Goal: Transaction & Acquisition: Obtain resource

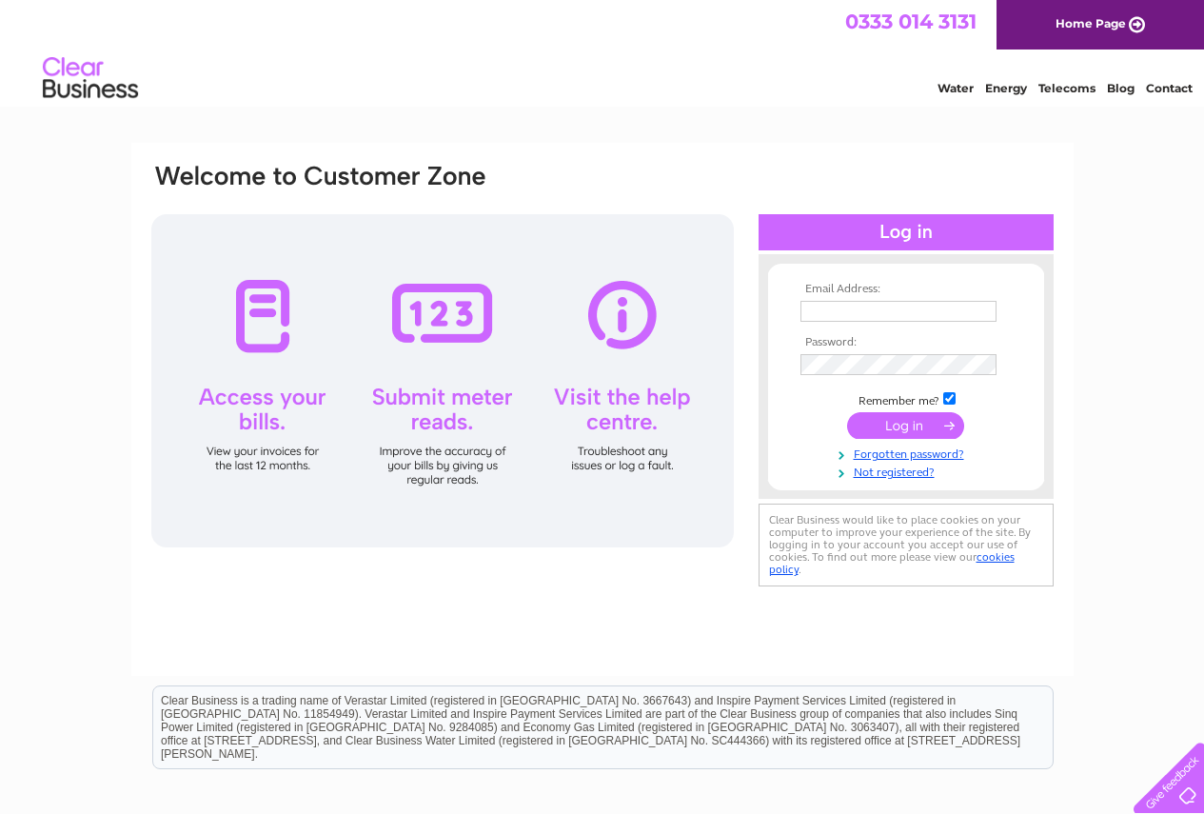
type input "contact@threetuns.net"
click at [912, 422] on input "submit" at bounding box center [905, 425] width 117 height 27
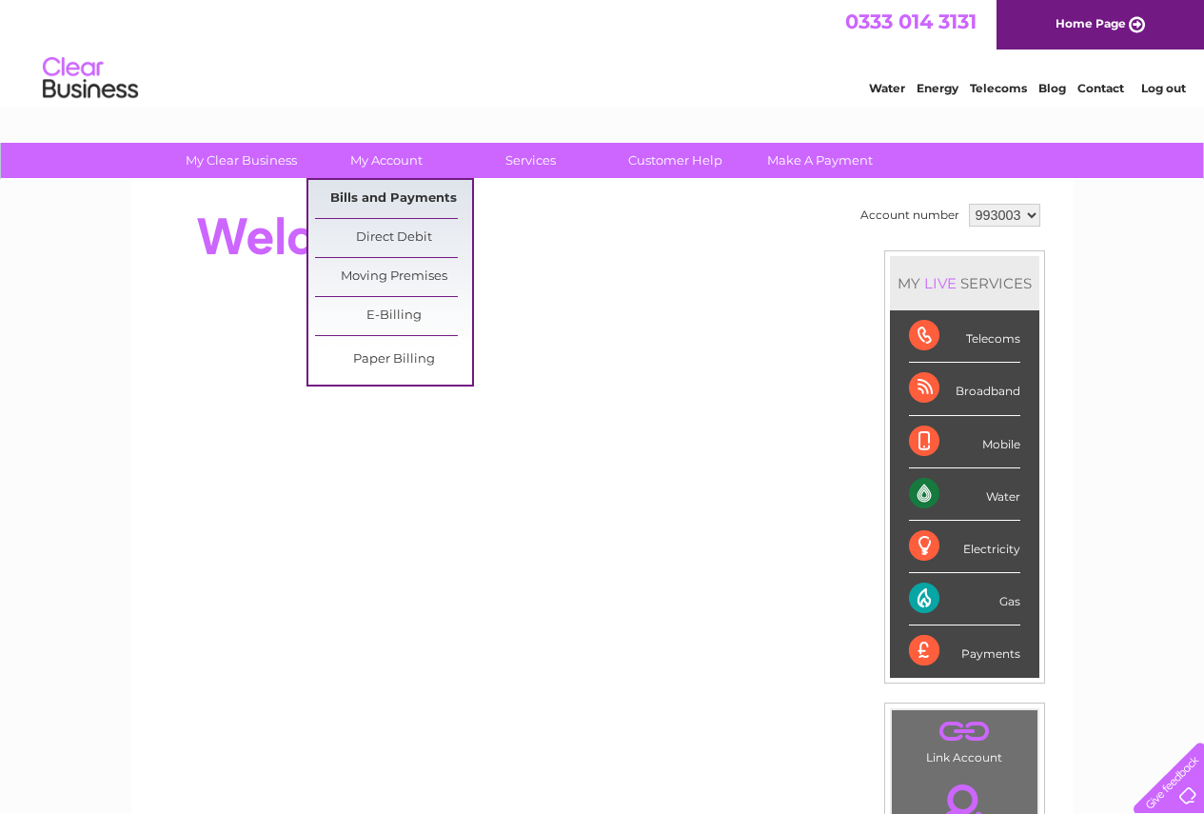
click at [382, 197] on link "Bills and Payments" at bounding box center [393, 199] width 157 height 38
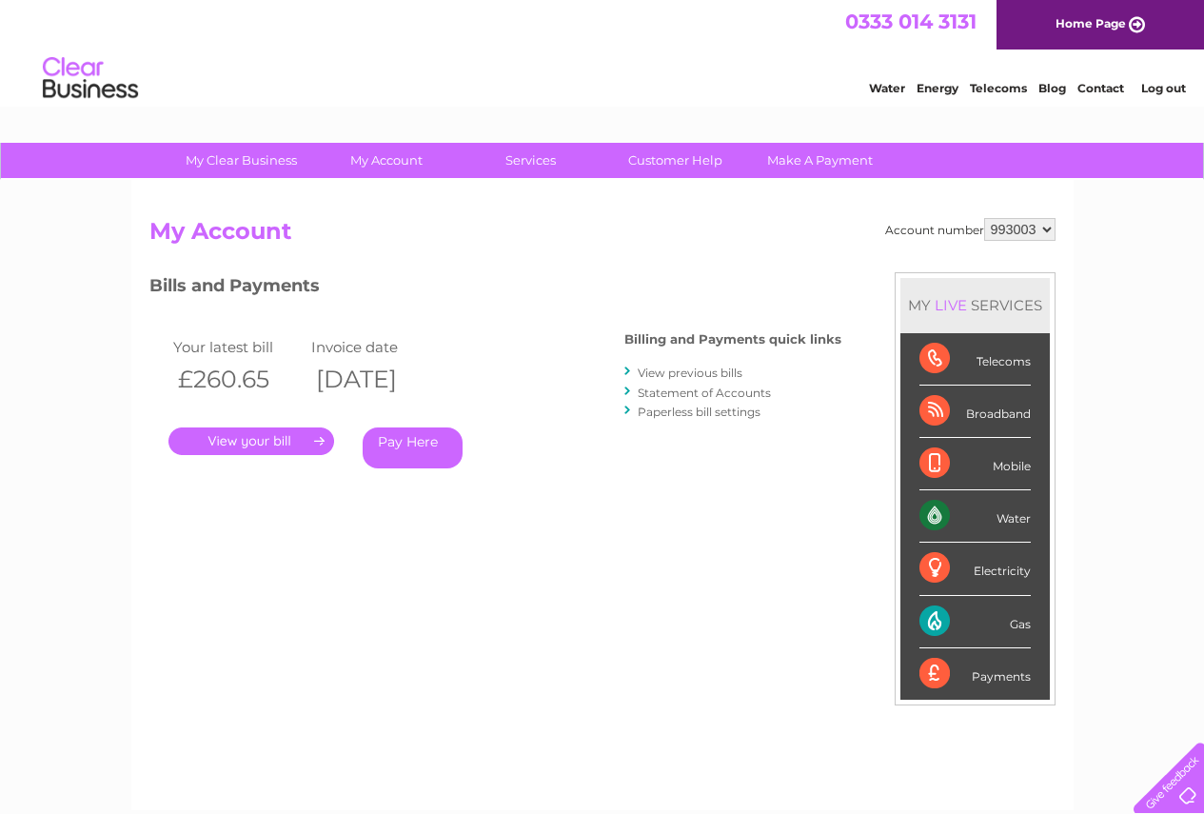
click at [706, 372] on link "View previous bills" at bounding box center [689, 372] width 105 height 14
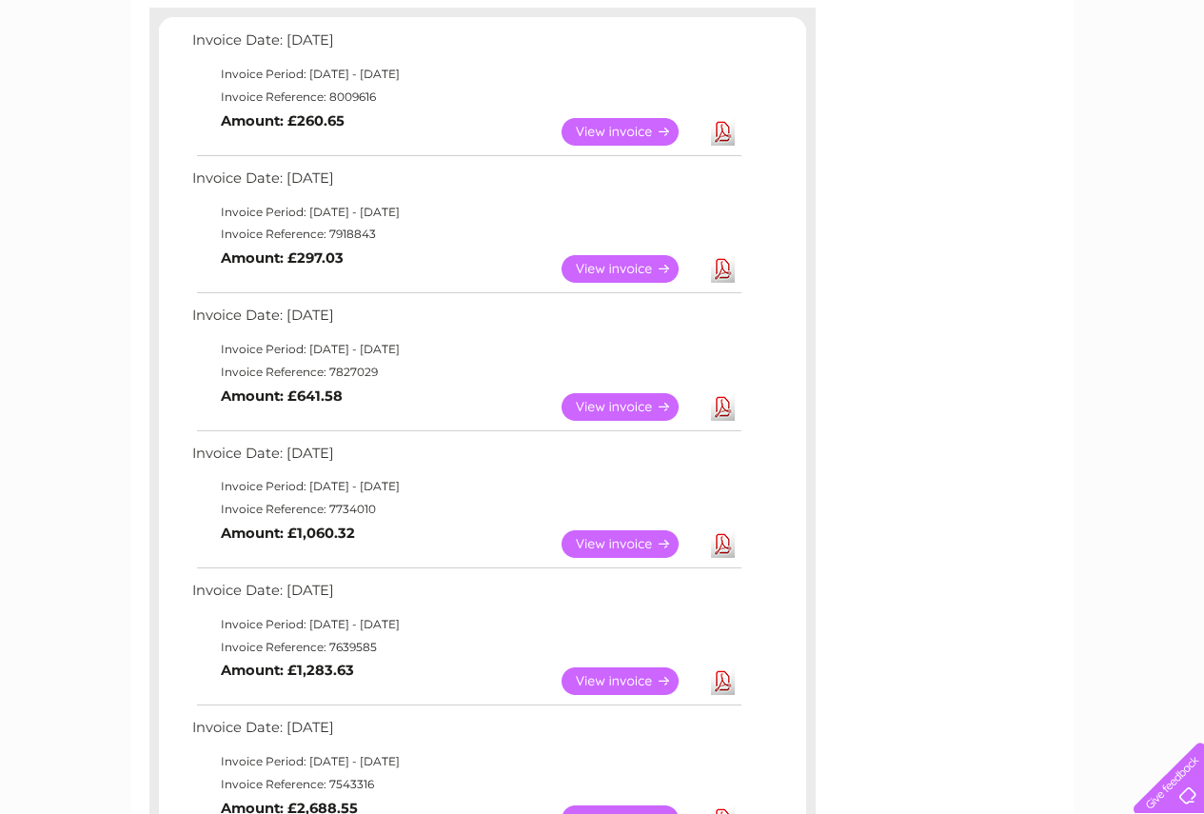
scroll to position [190, 0]
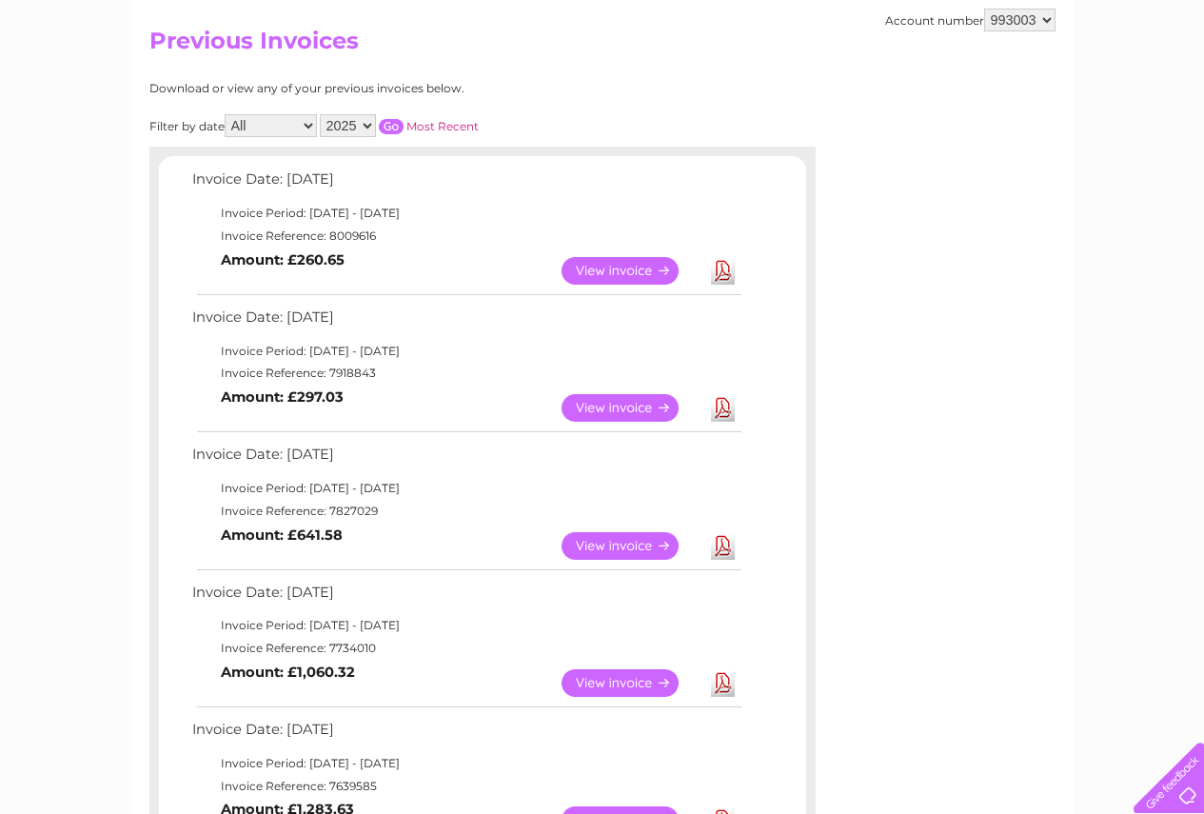
click at [634, 277] on link "View" at bounding box center [631, 271] width 140 height 28
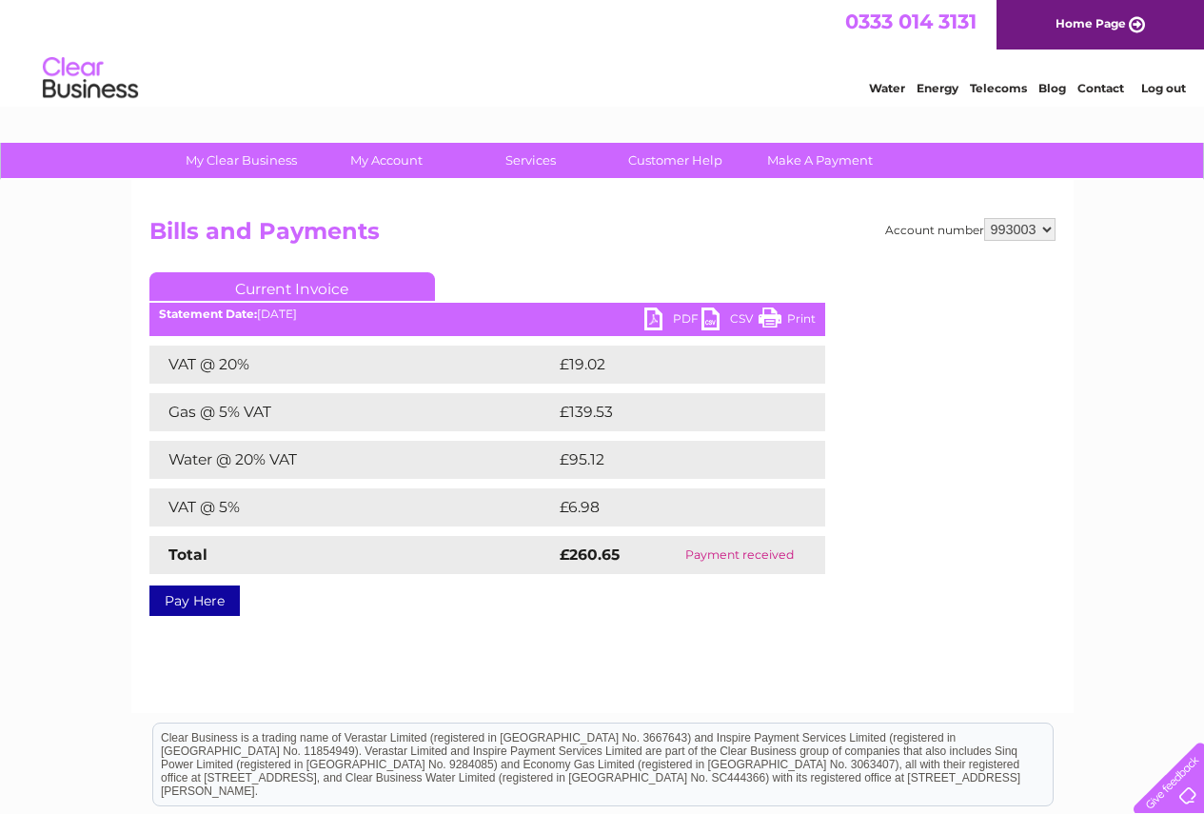
click at [657, 315] on link "PDF" at bounding box center [672, 321] width 57 height 28
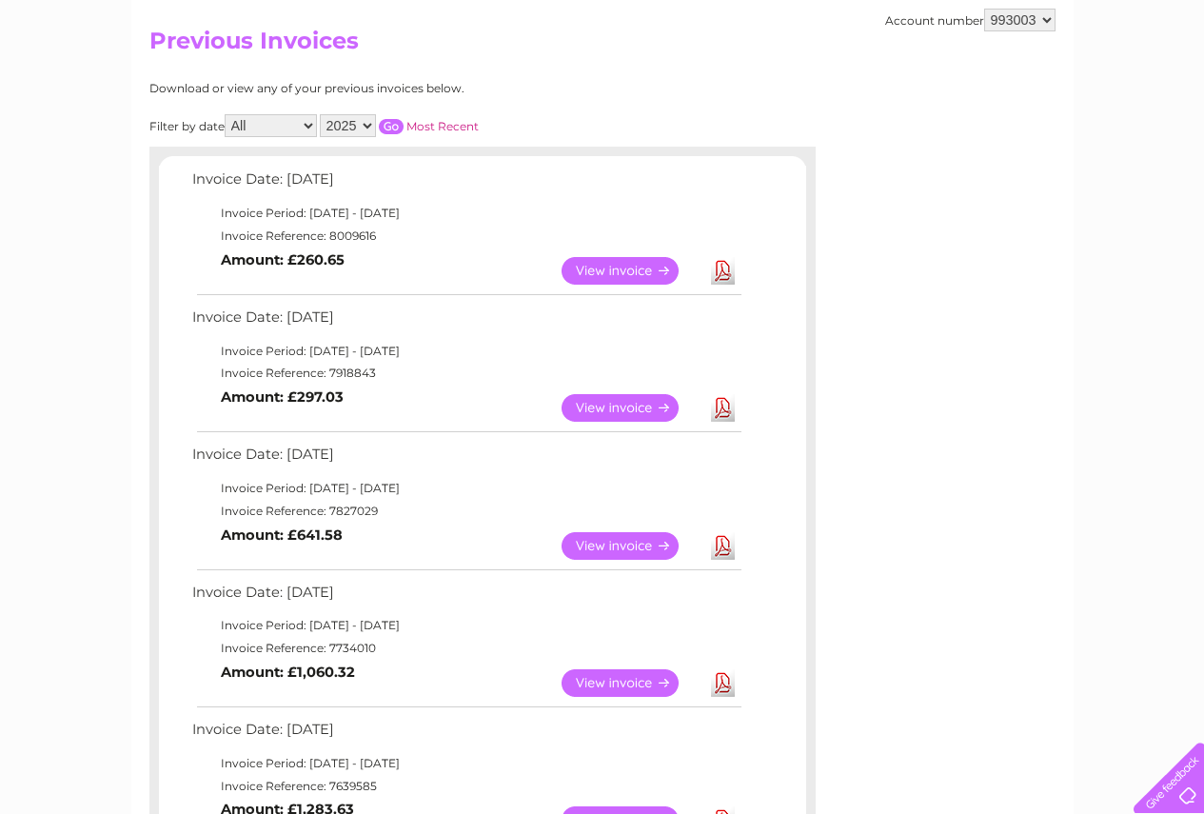
click at [627, 411] on link "View" at bounding box center [631, 408] width 140 height 28
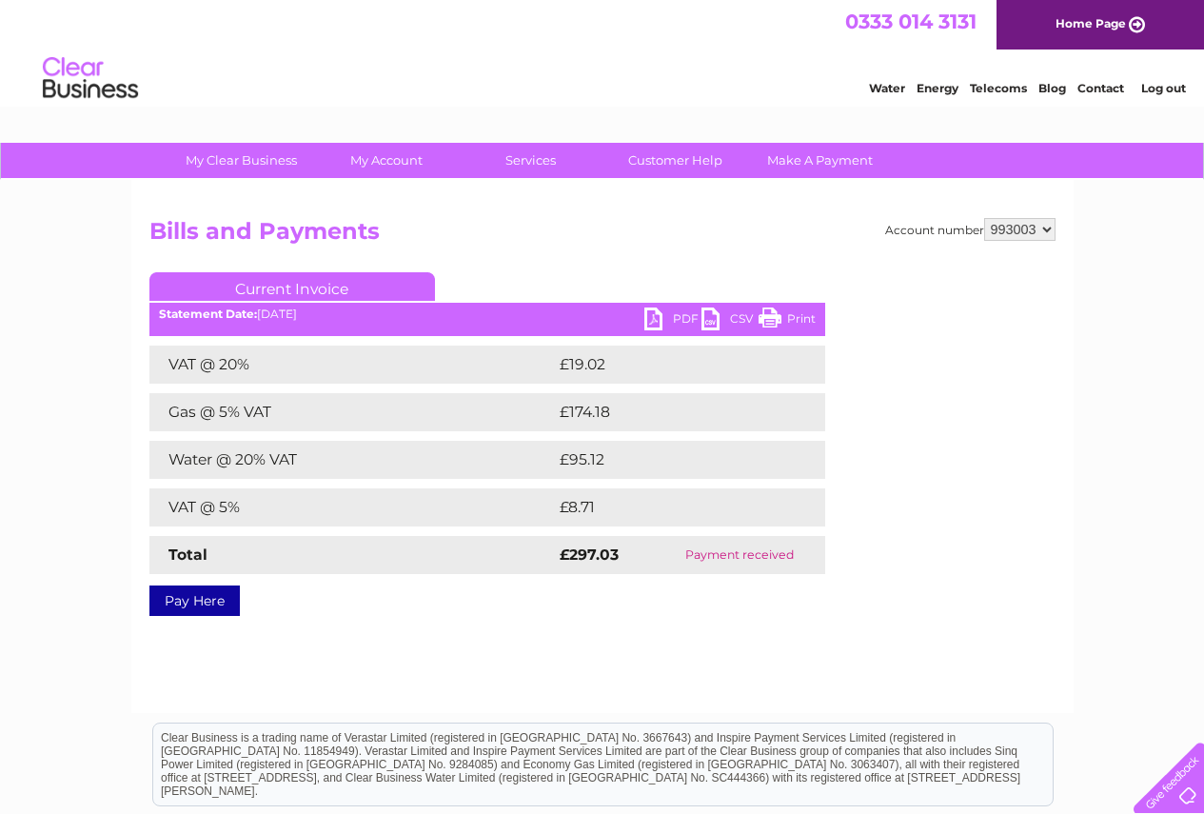
click at [666, 317] on link "PDF" at bounding box center [672, 321] width 57 height 28
